Goal: Task Accomplishment & Management: Use online tool/utility

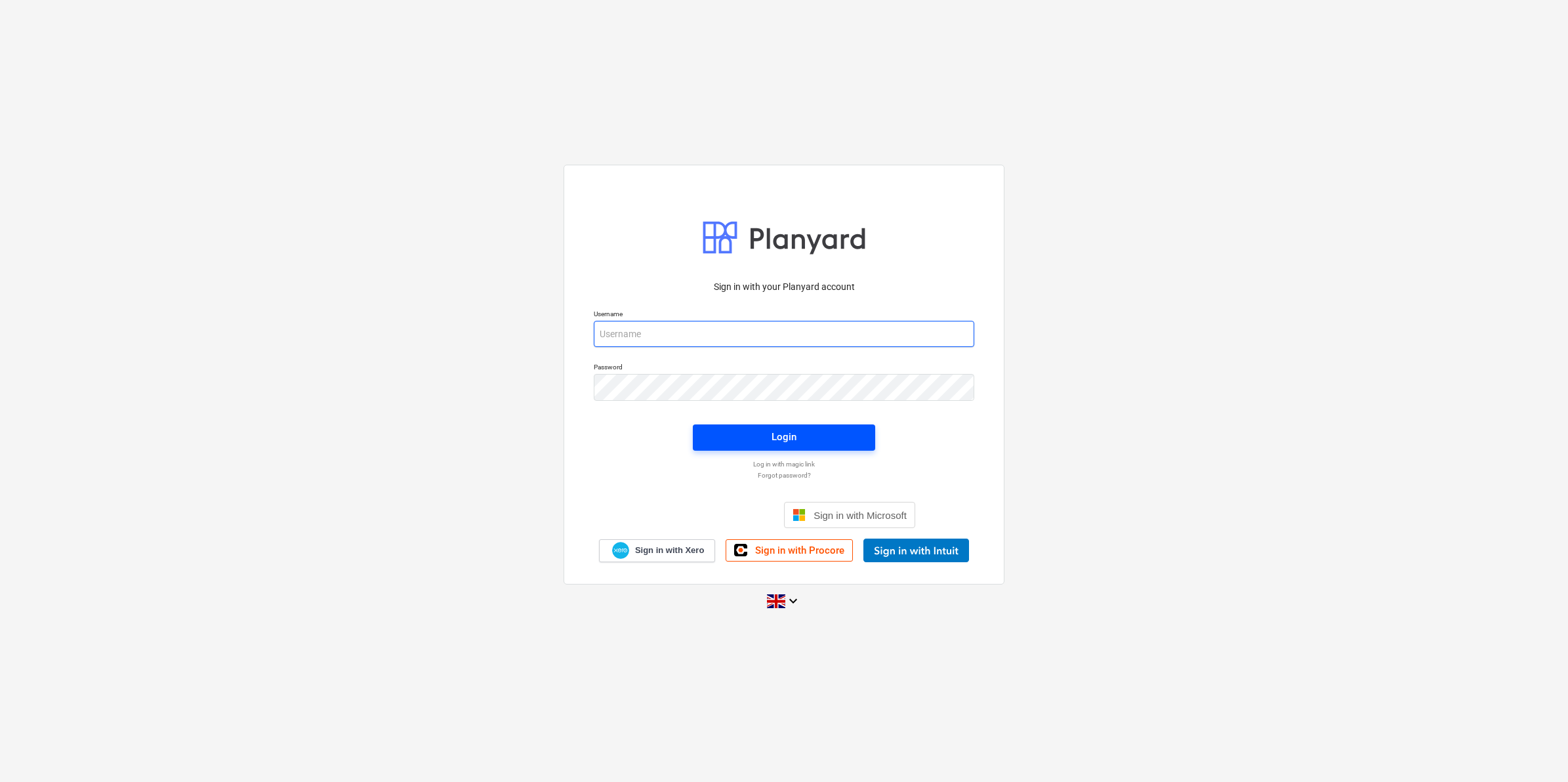
type input "[EMAIL_ADDRESS][DOMAIN_NAME]"
click at [844, 428] on span "Login" at bounding box center [784, 437] width 151 height 17
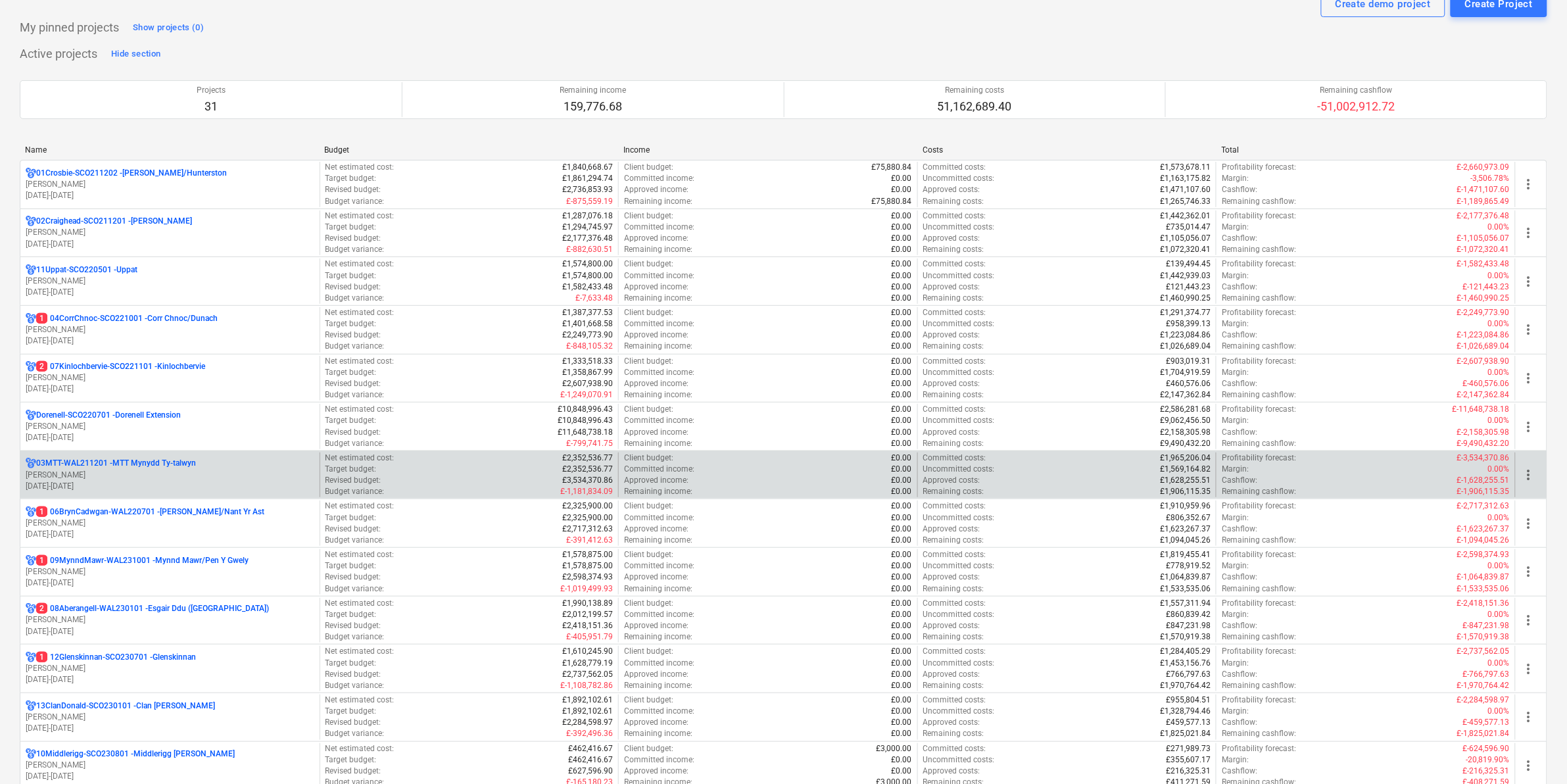
scroll to position [82, 0]
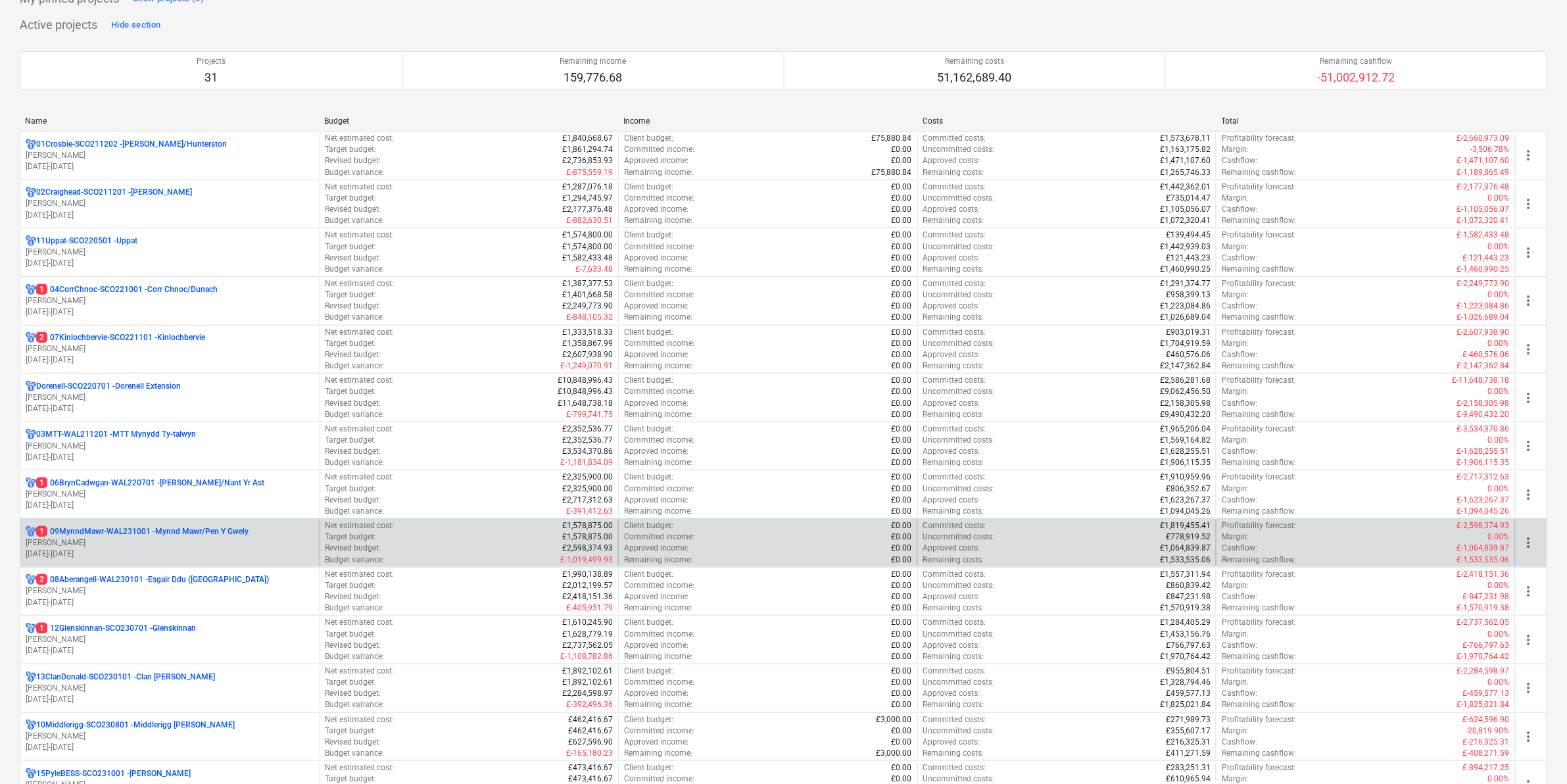
click at [241, 540] on p "[PERSON_NAME]" at bounding box center [170, 542] width 288 height 11
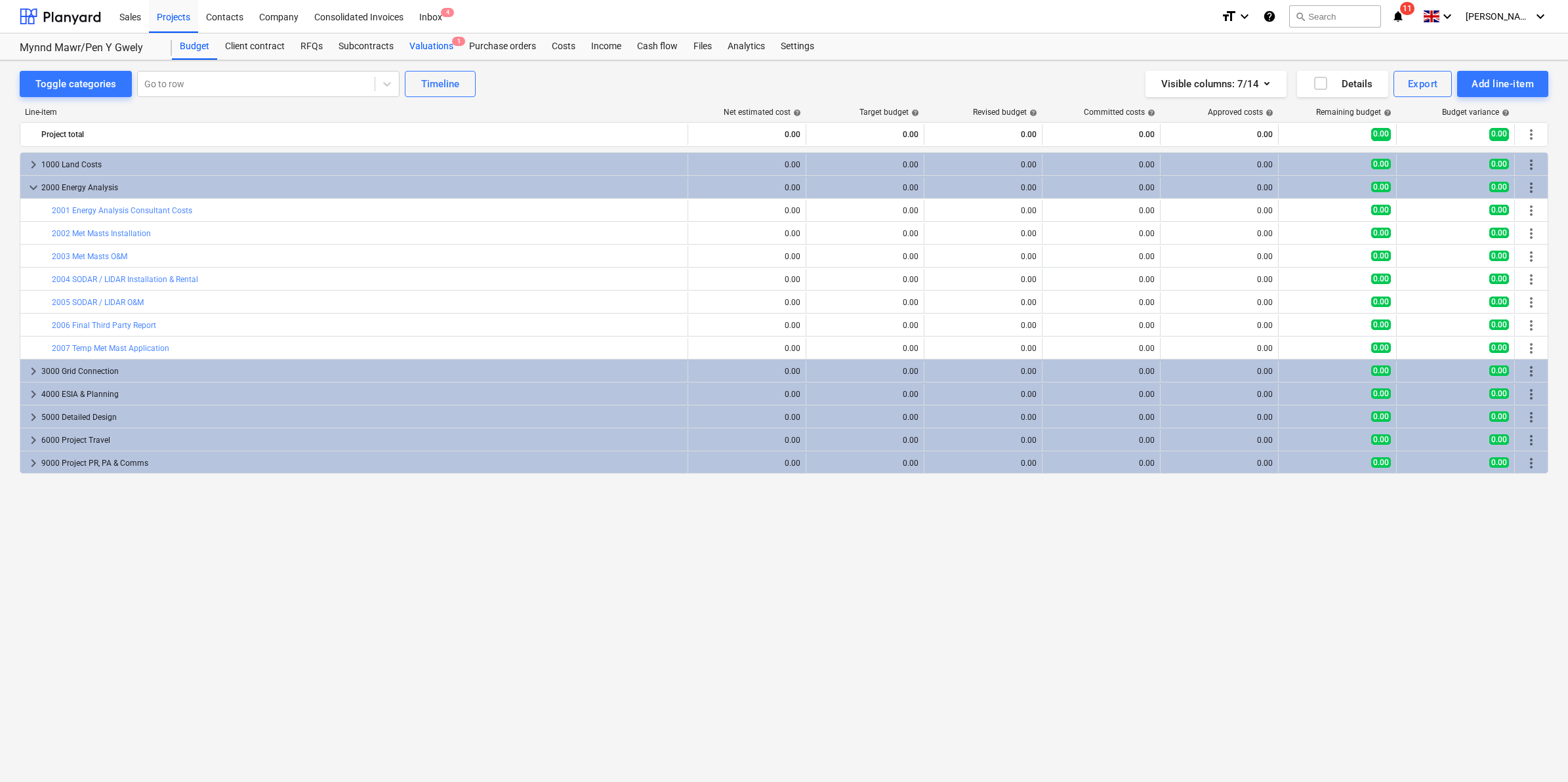
click at [443, 56] on div "Valuations 1" at bounding box center [431, 46] width 60 height 27
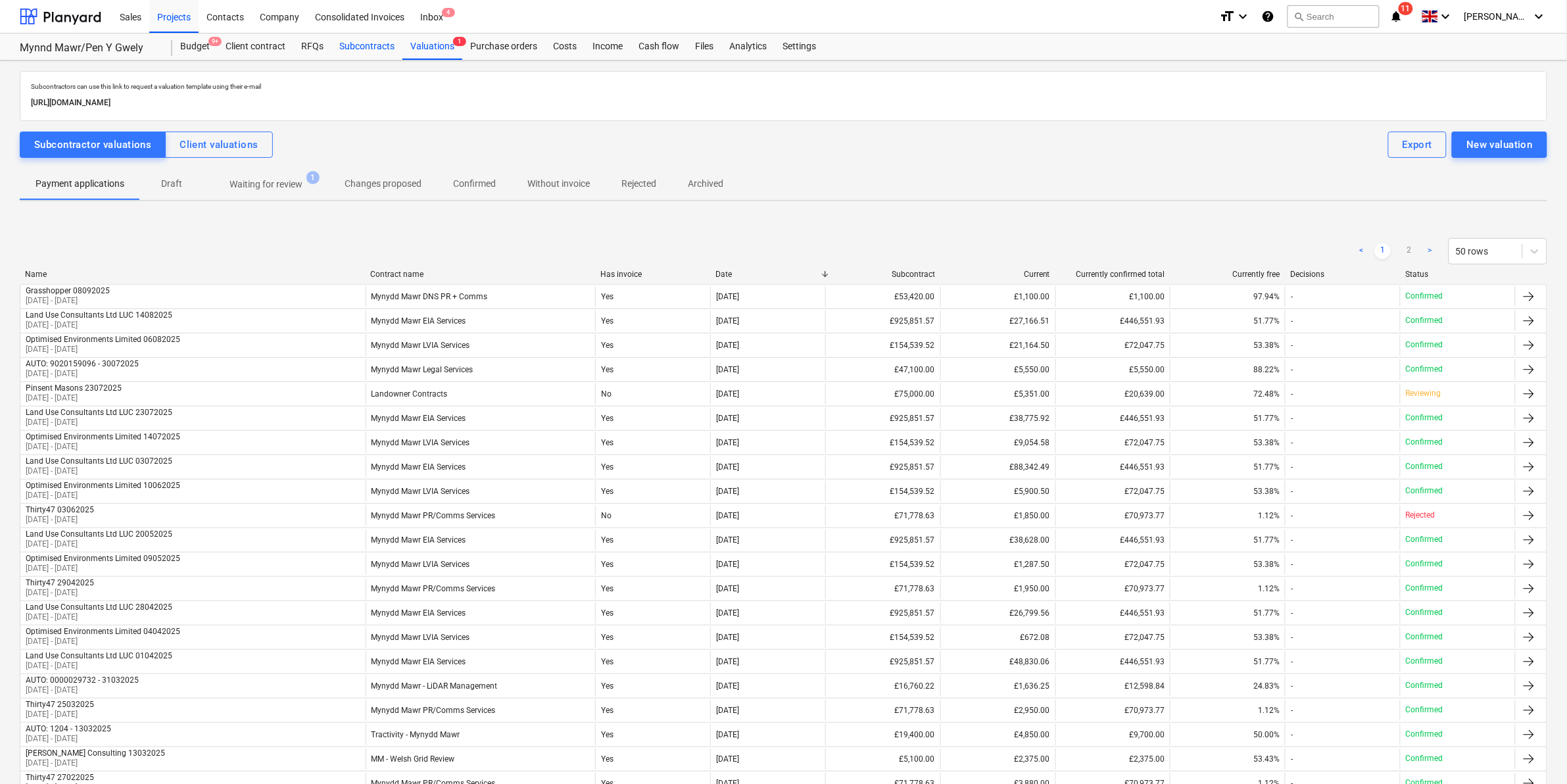
click at [369, 44] on div "Subcontracts" at bounding box center [367, 46] width 71 height 27
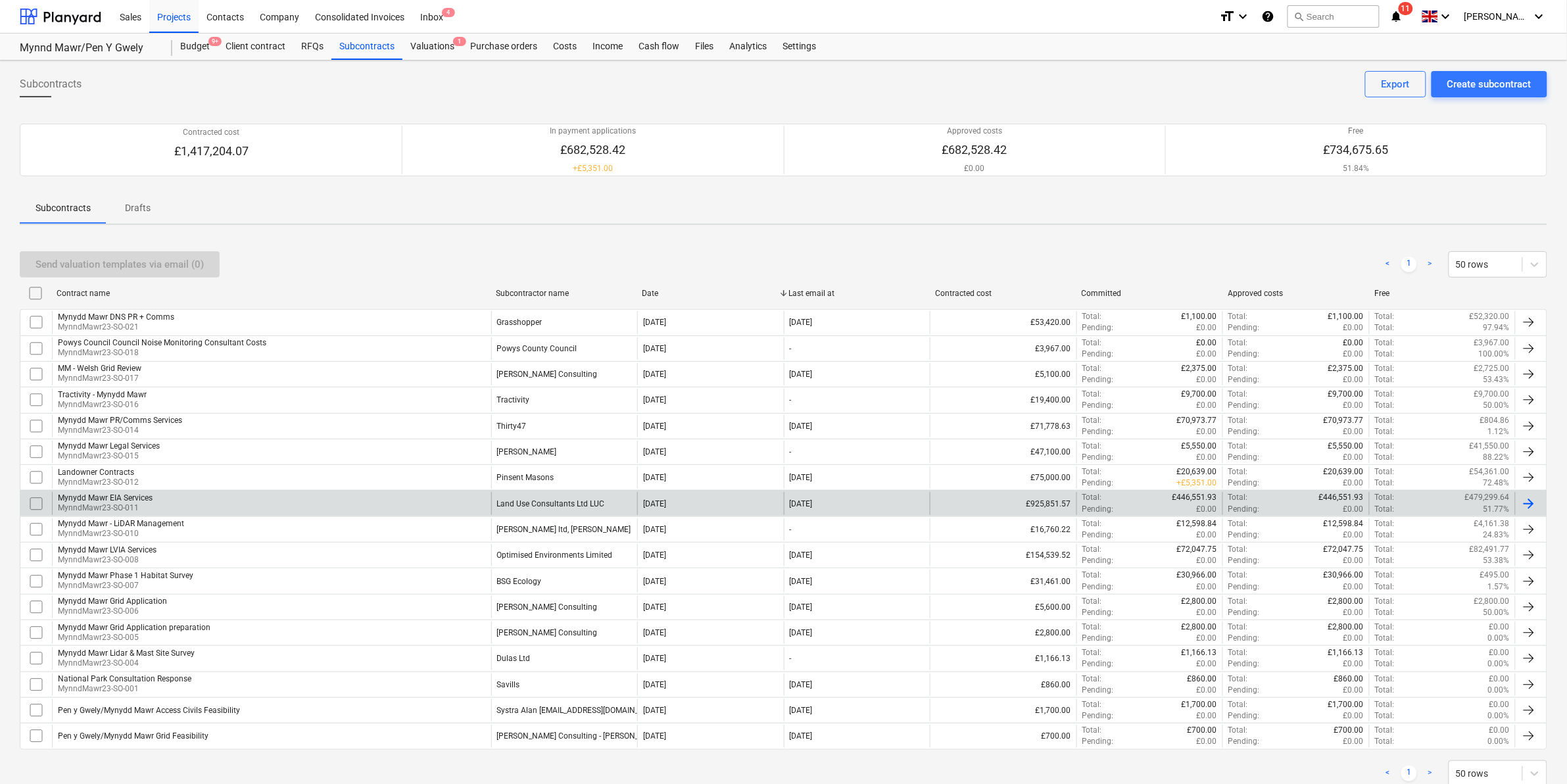
click at [622, 511] on div "Land Use Consultants Ltd LUC" at bounding box center [565, 503] width 146 height 22
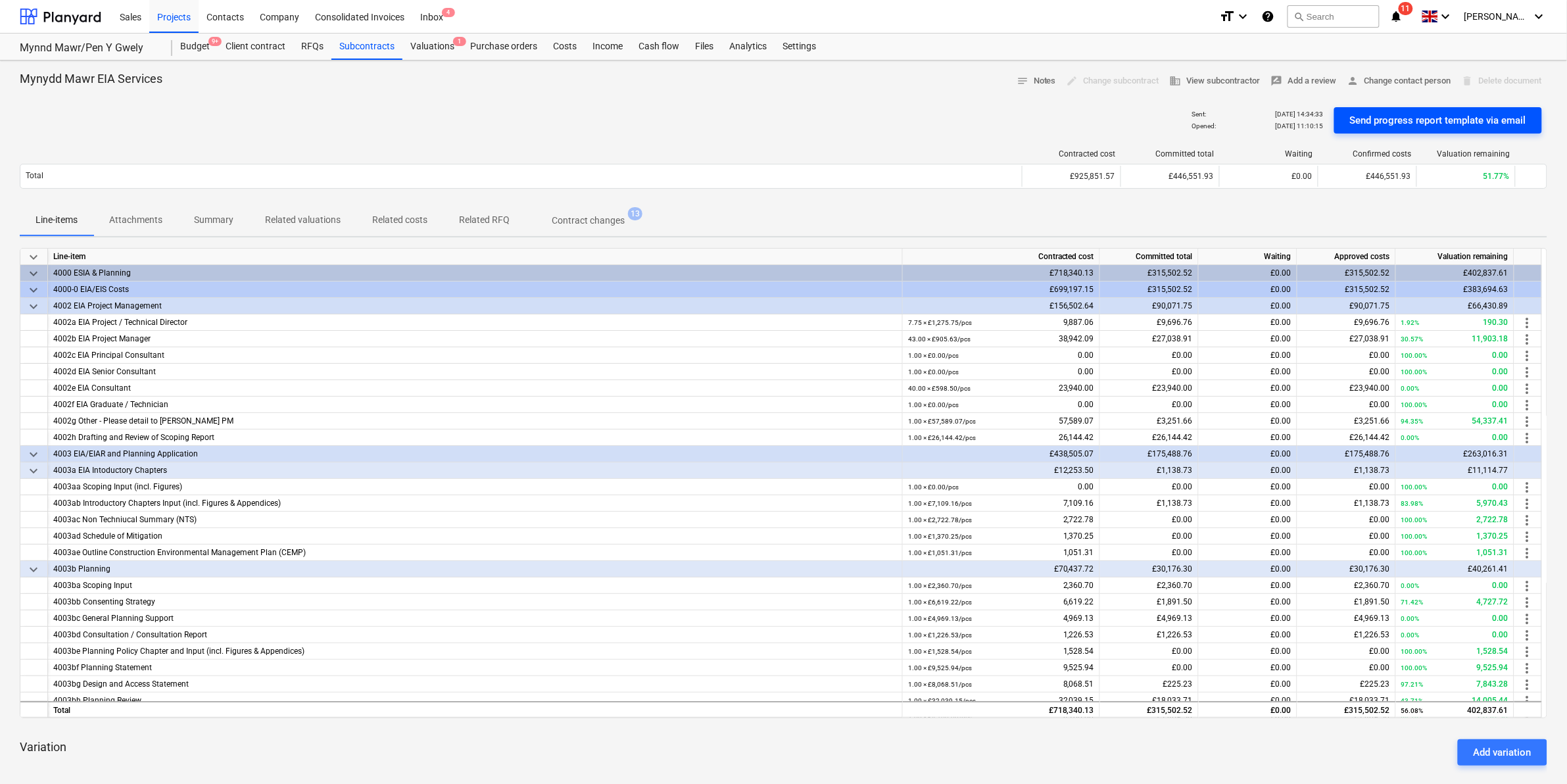
click at [1533, 117] on button "Send progress report template via email" at bounding box center [1438, 120] width 207 height 27
